Goal: Information Seeking & Learning: Understand process/instructions

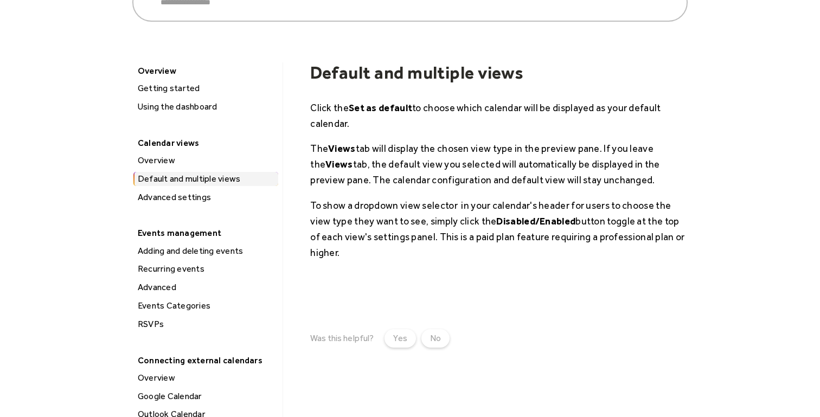
scroll to position [115, 0]
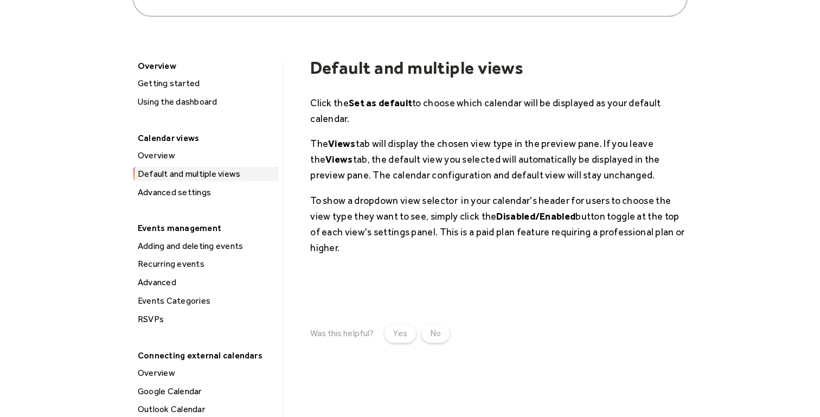
click at [175, 194] on div "Advanced settings" at bounding box center [207, 192] width 144 height 14
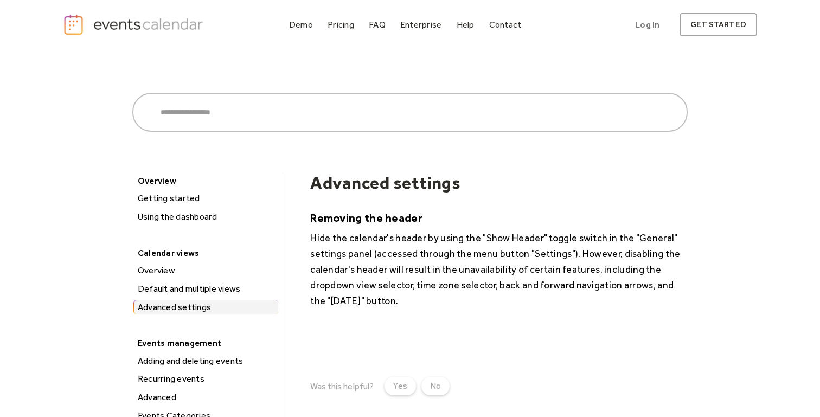
click at [175, 193] on div "Getting started" at bounding box center [207, 198] width 144 height 14
click at [226, 291] on div "Default and multiple views" at bounding box center [207, 289] width 144 height 14
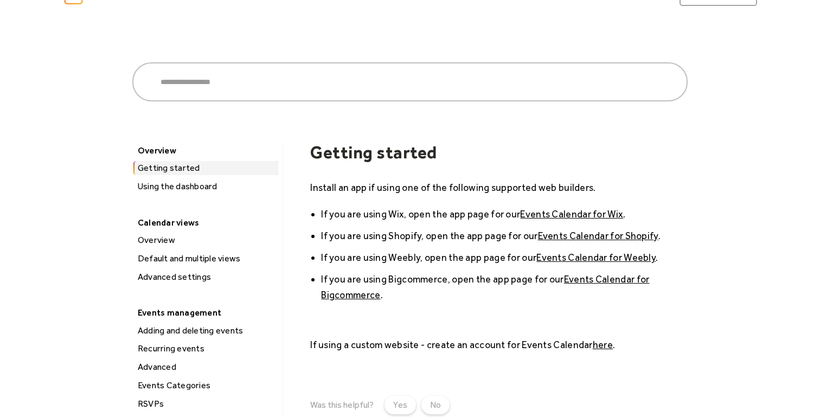
scroll to position [35, 0]
